Goal: Task Accomplishment & Management: Complete application form

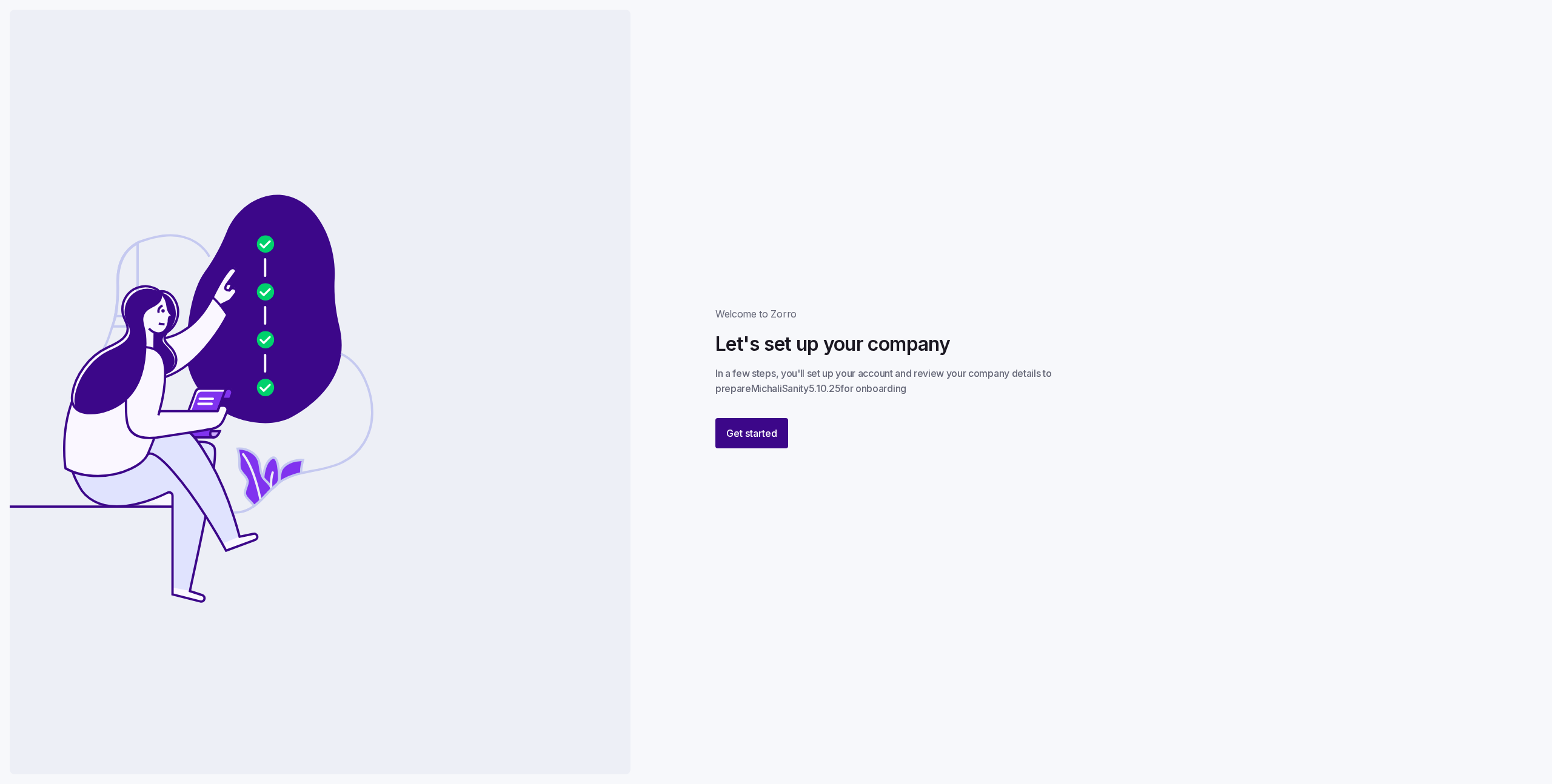
click at [737, 444] on button "Get started" at bounding box center [752, 433] width 73 height 30
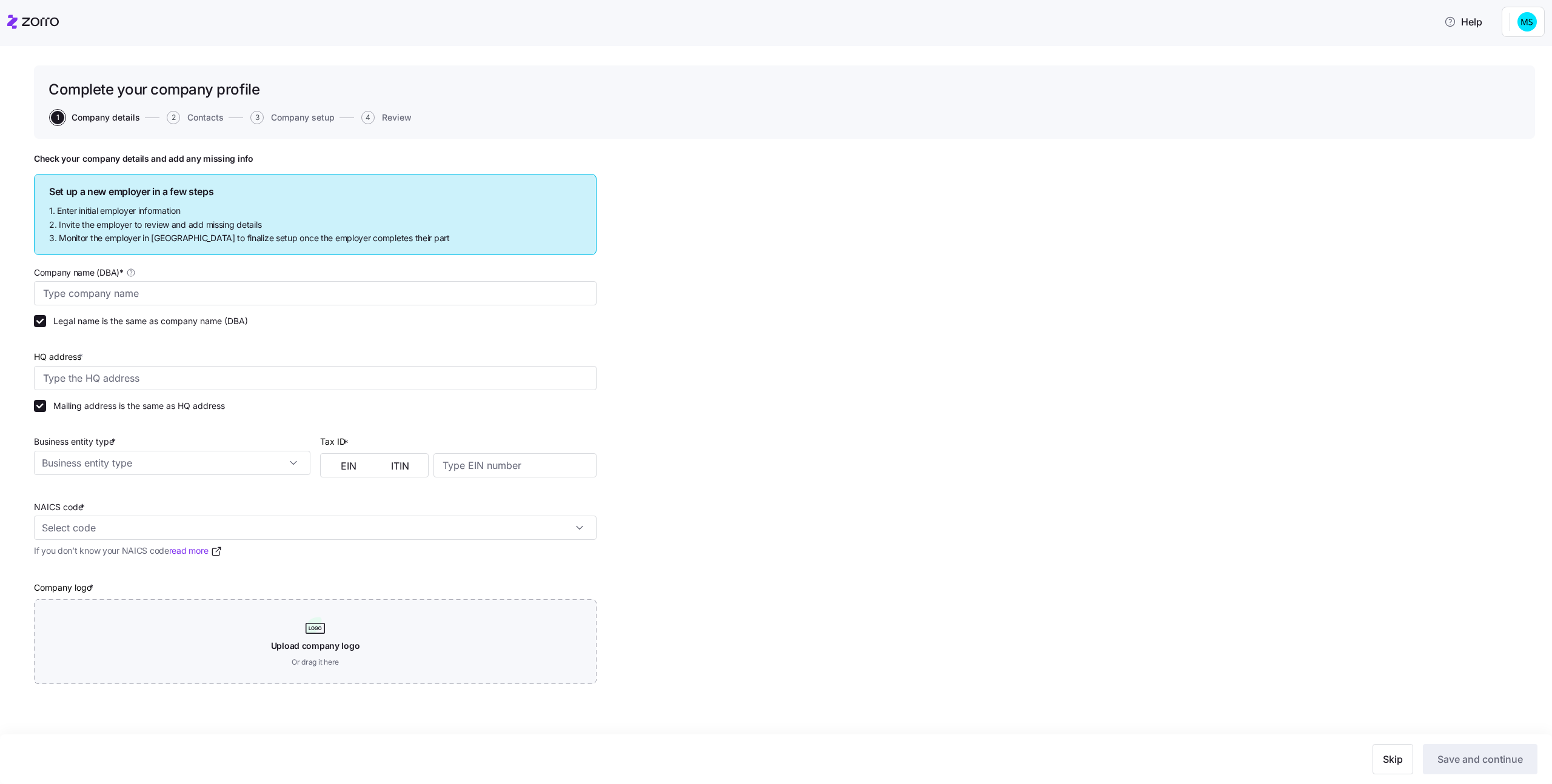
type input "MichaliSanity5.10.25"
type input "Asdee Ln, [GEOGRAPHIC_DATA], [GEOGRAPHIC_DATA]"
type input "112234561"
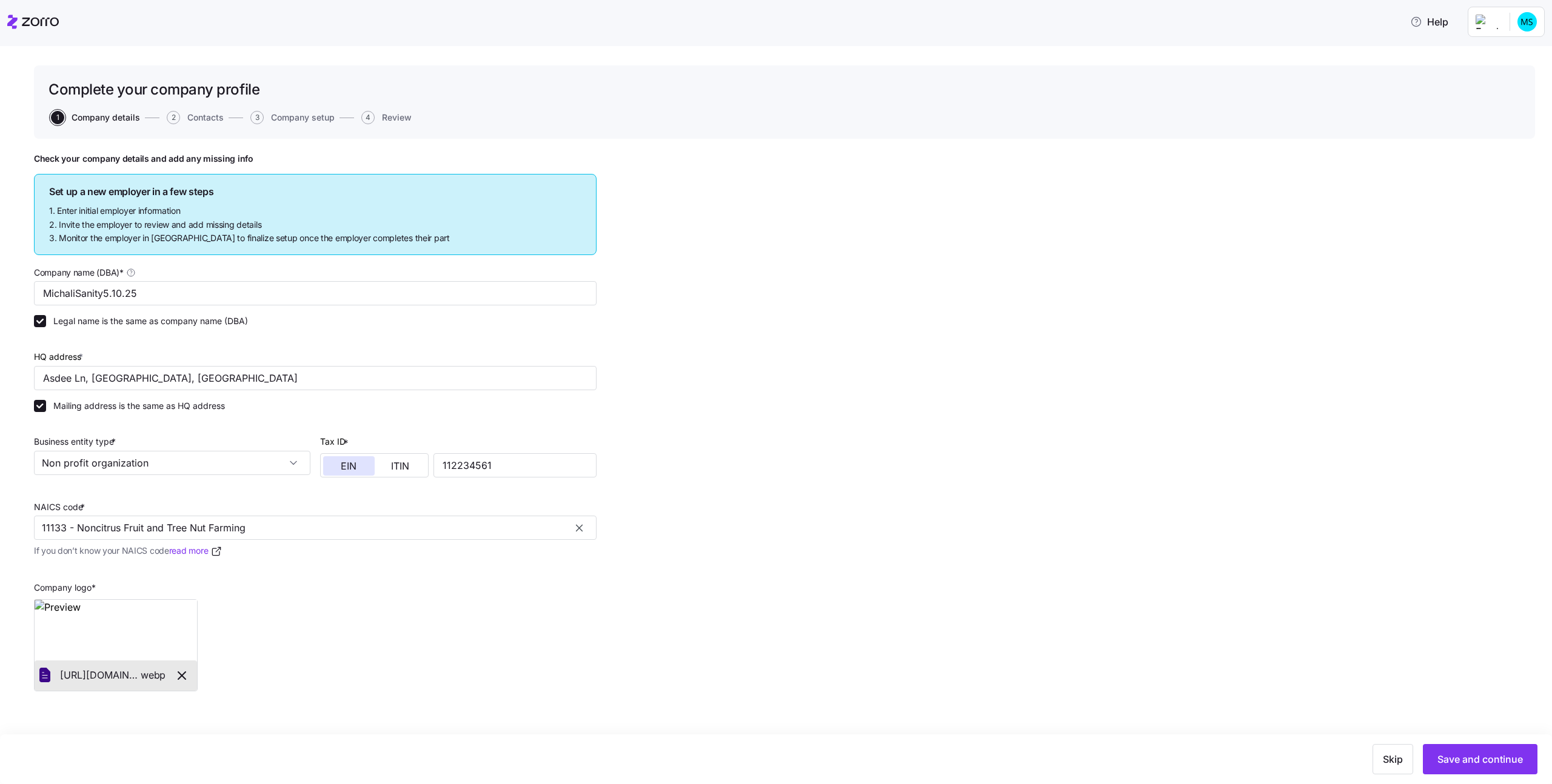
type input "Non profit organization"
type input "11133 - Noncitrus Fruit and Tree Nut Farming"
click at [1452, 752] on span "Save and continue" at bounding box center [1480, 759] width 86 height 15
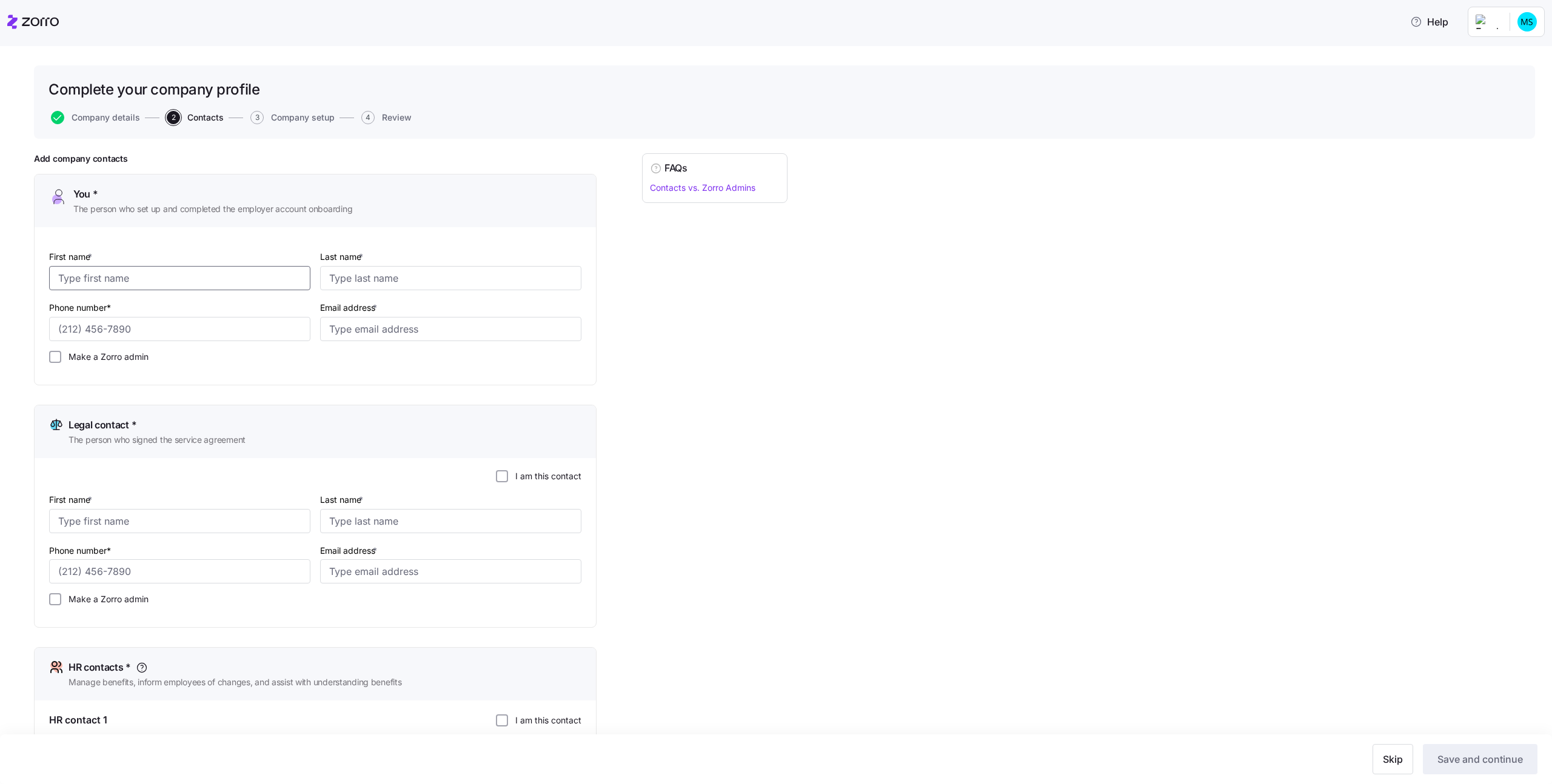
click at [183, 283] on input "First name *" at bounding box center [179, 278] width 261 height 24
type input "me"
type input "melast"
type input "[PHONE_NUMBER]"
type input "[EMAIL_ADDRESS][DOMAIN_NAME]"
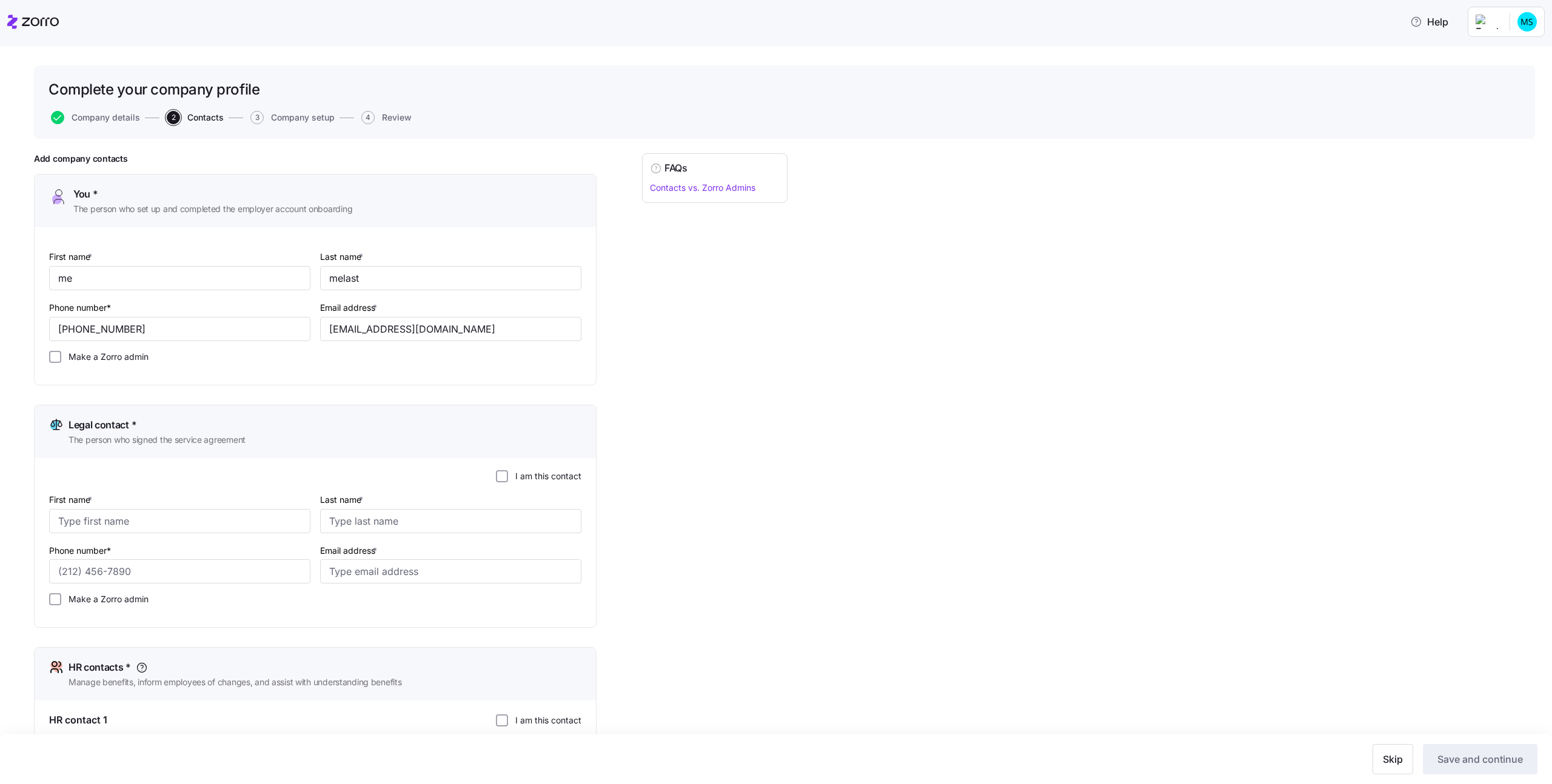
click at [528, 481] on label "I am this contact" at bounding box center [544, 476] width 73 height 12
click at [508, 481] on input "I am this contact" at bounding box center [501, 476] width 12 height 12
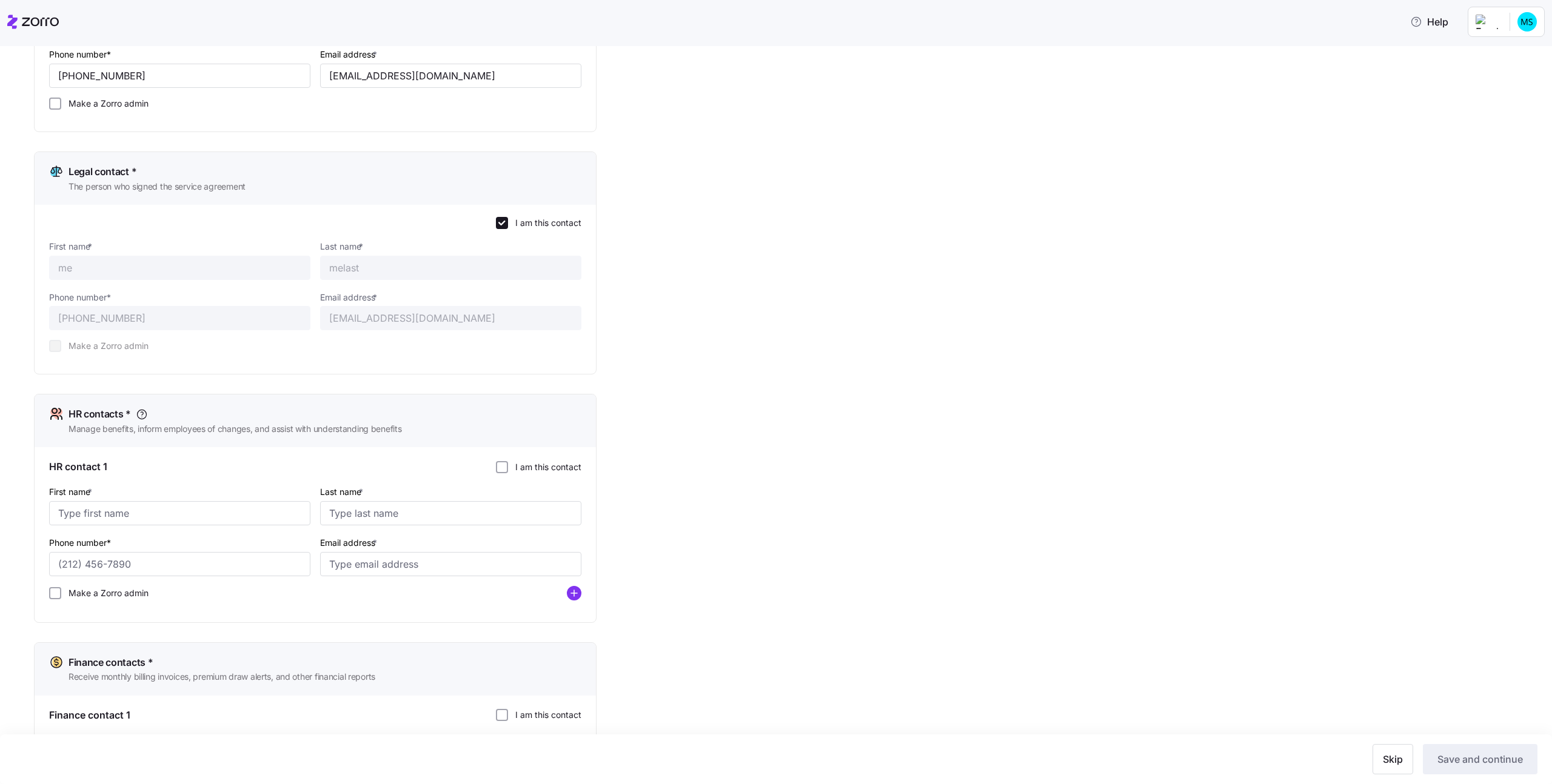
click at [533, 462] on label "I am this contact" at bounding box center [544, 467] width 73 height 12
click at [508, 462] on input "I am this contact" at bounding box center [501, 467] width 12 height 12
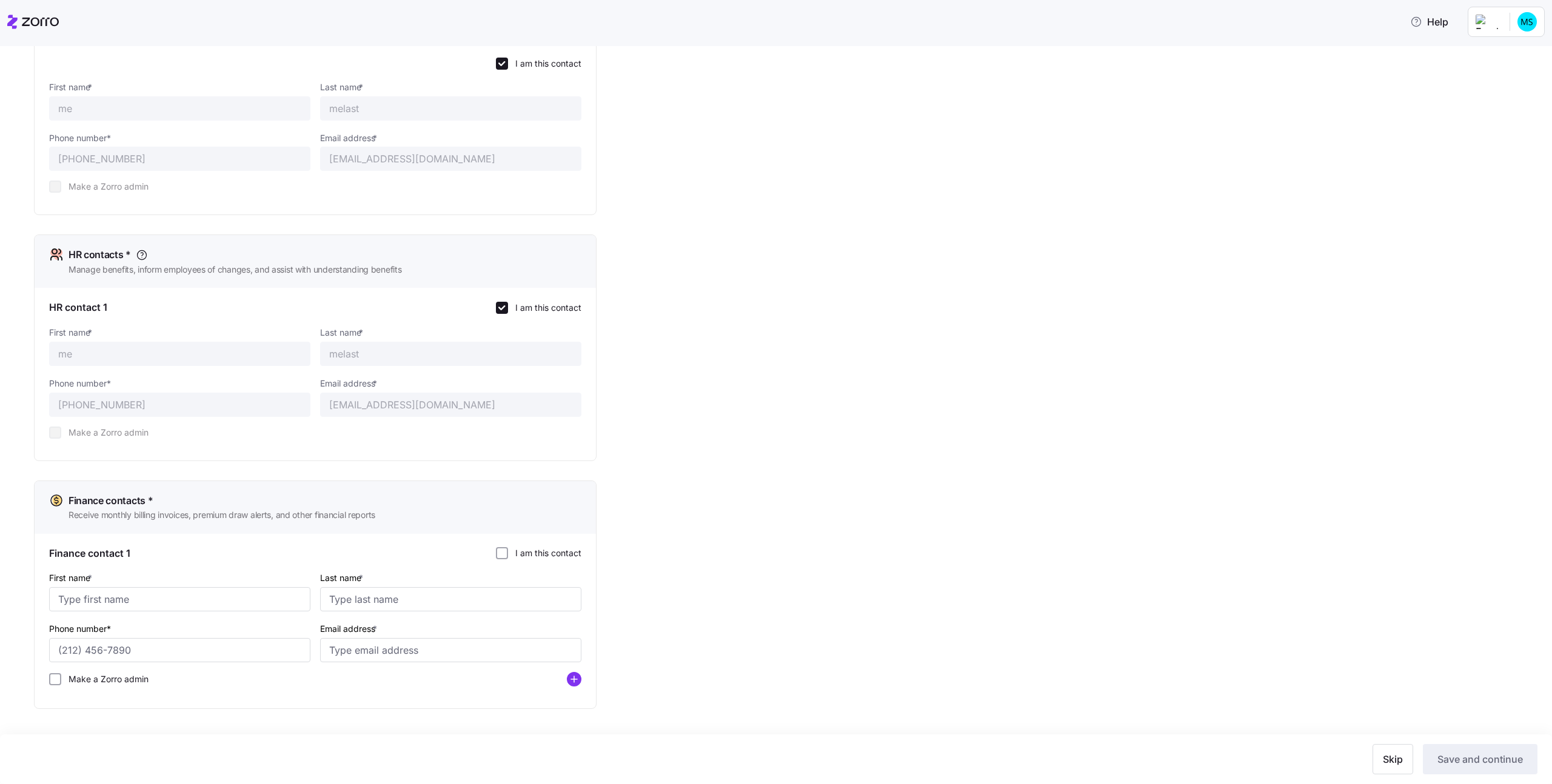
click at [532, 548] on label "I am this contact" at bounding box center [544, 553] width 73 height 12
click at [508, 548] on input "I am this contact" at bounding box center [501, 553] width 12 height 12
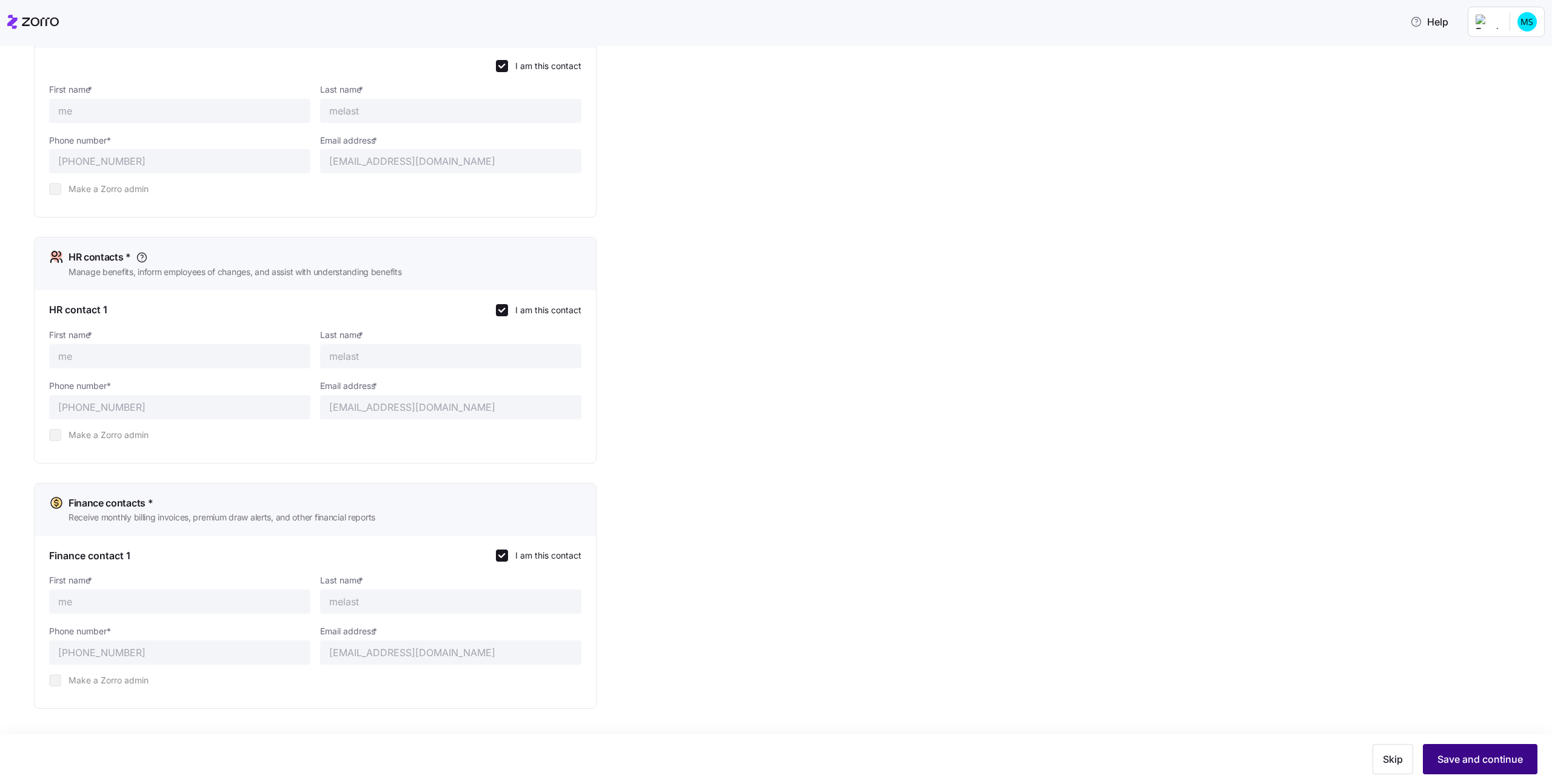
click at [1464, 748] on button "Save and continue" at bounding box center [1479, 758] width 114 height 30
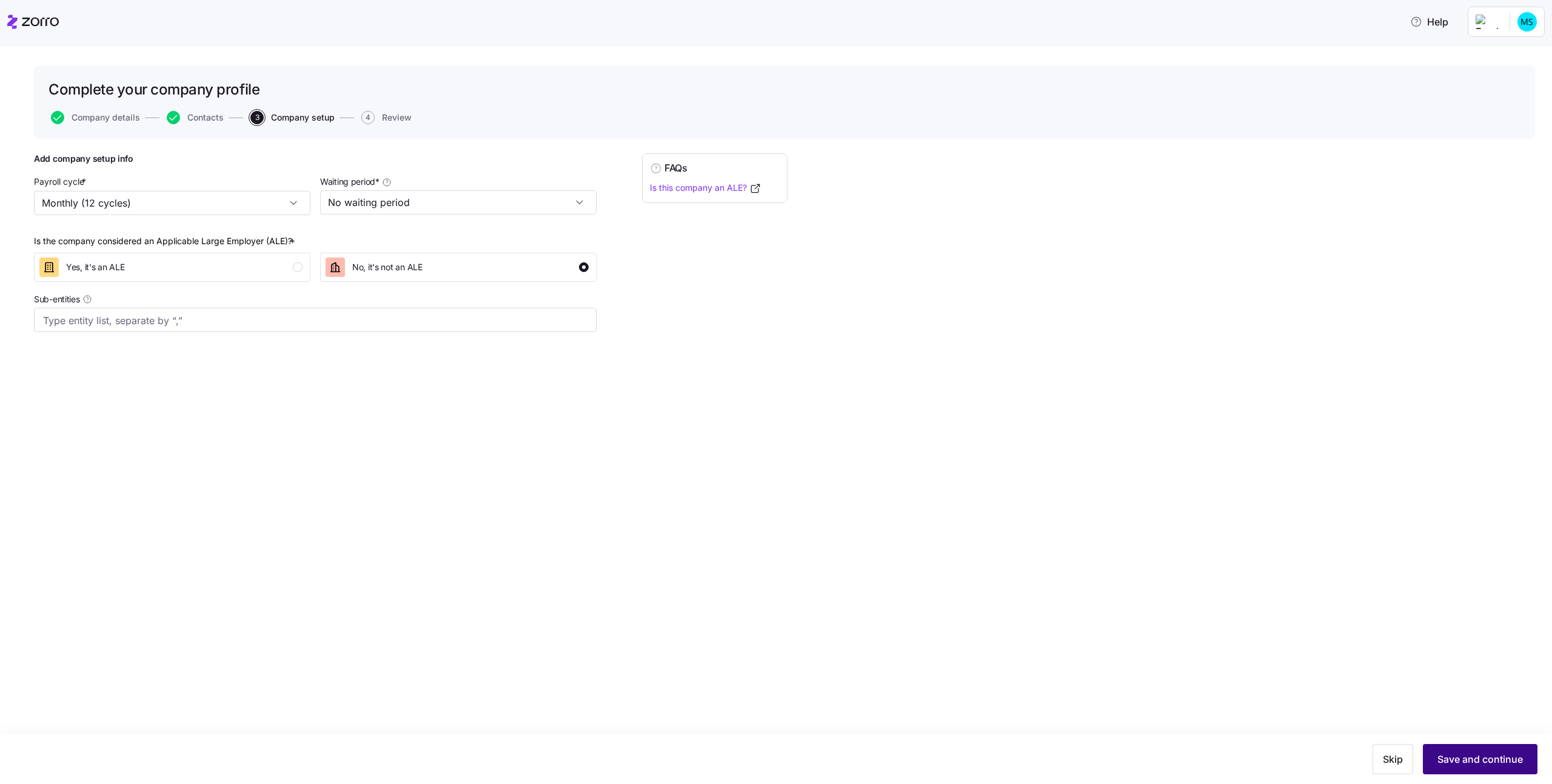
click at [1463, 761] on span "Save and continue" at bounding box center [1480, 759] width 86 height 15
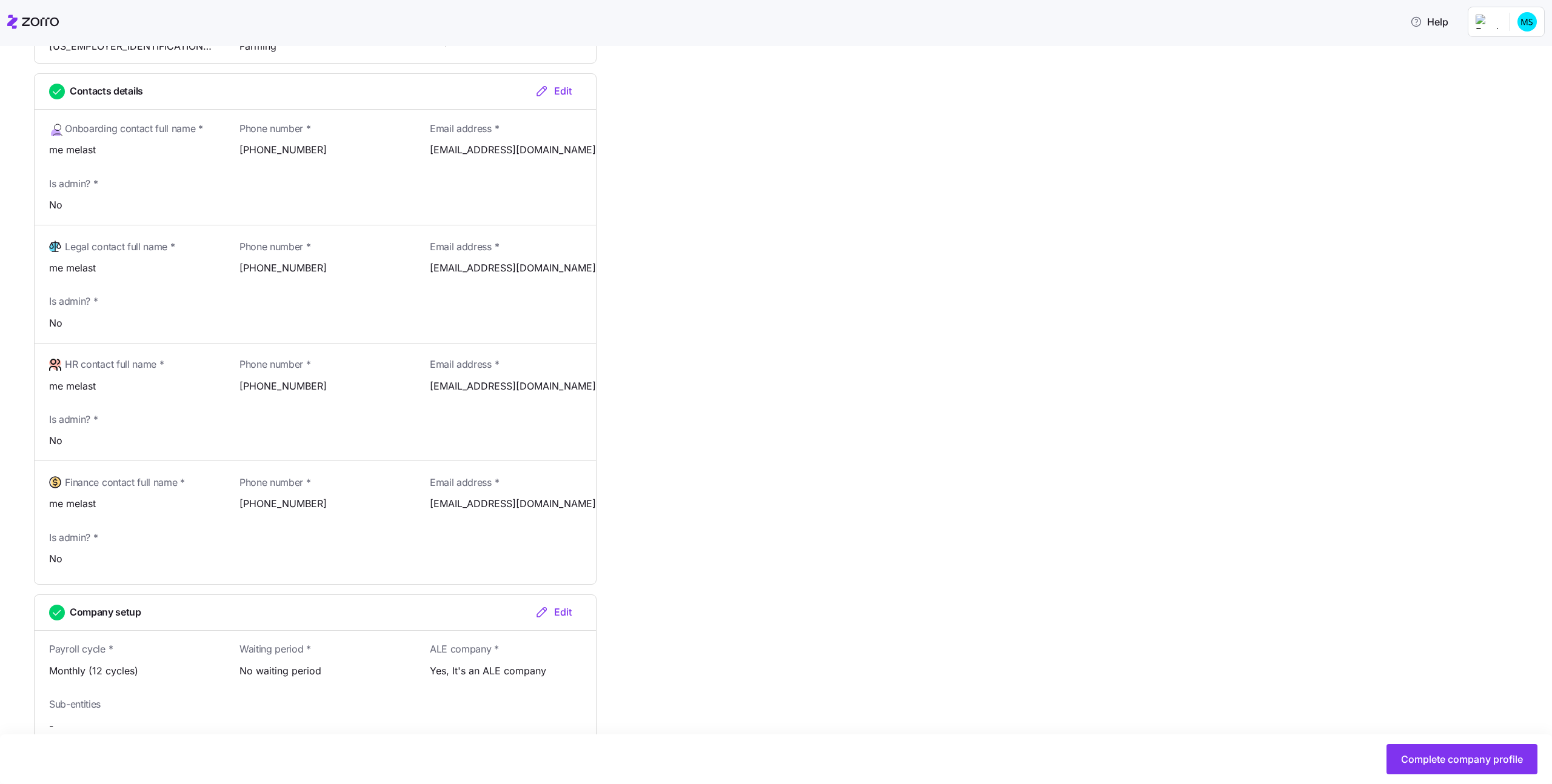
scroll to position [419, 0]
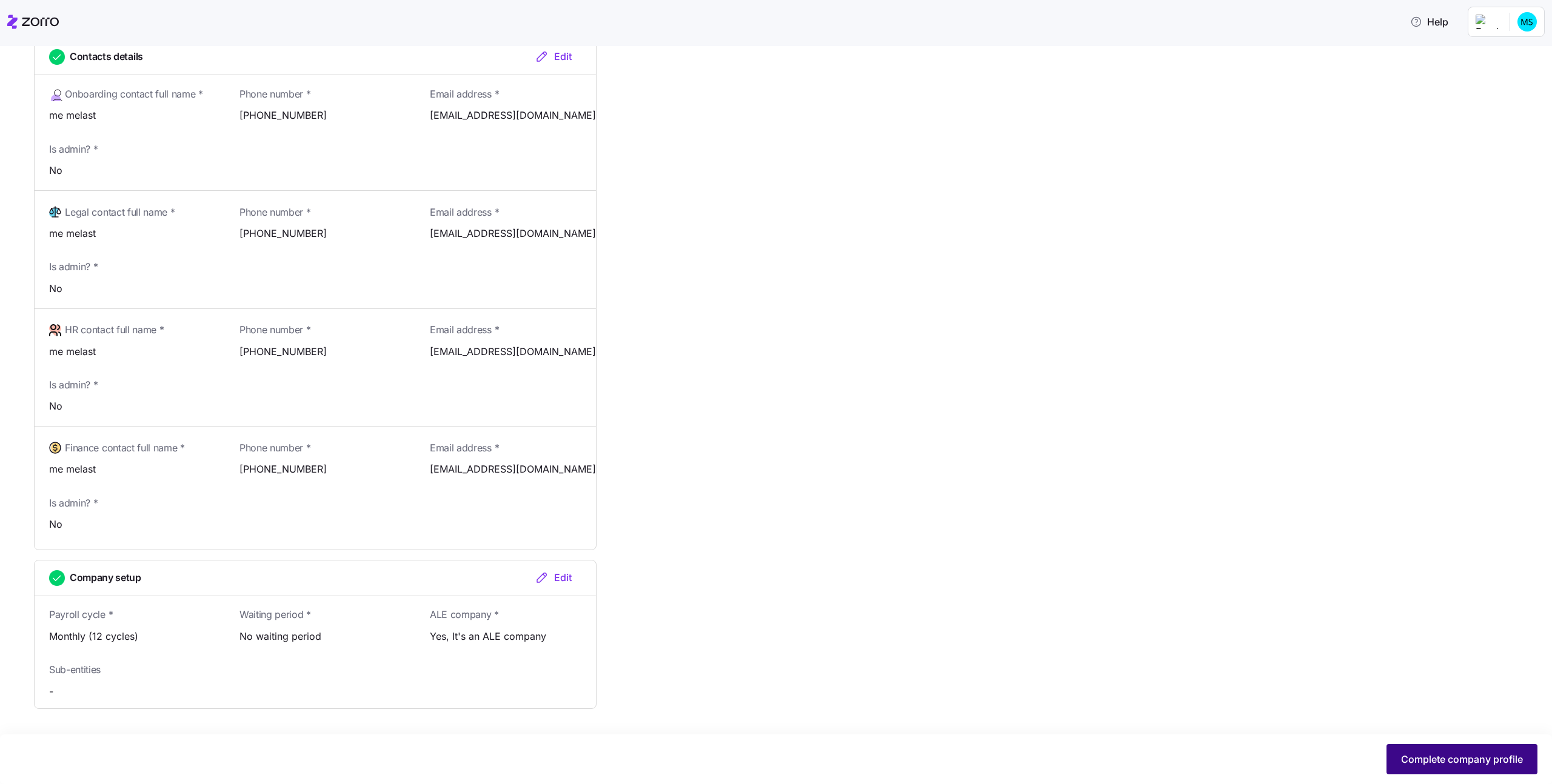
click at [1434, 749] on button "Complete company profile" at bounding box center [1462, 758] width 151 height 30
